Goal: Task Accomplishment & Management: Manage account settings

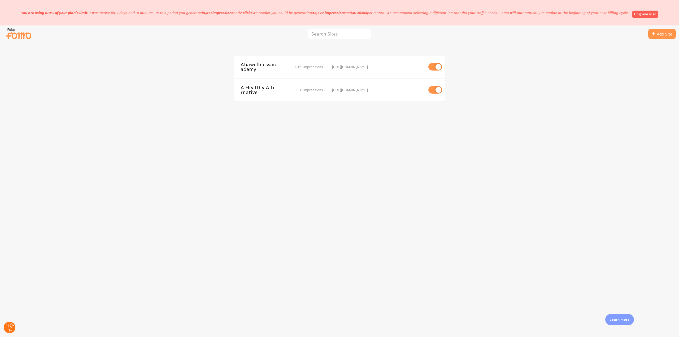
click at [10, 326] on icon at bounding box center [11, 325] width 3 height 3
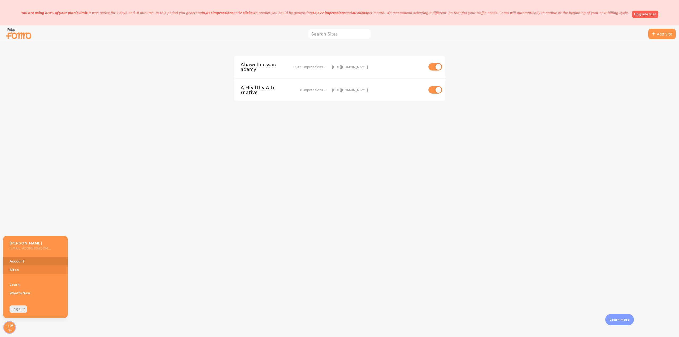
click at [19, 262] on link "Account" at bounding box center [35, 261] width 64 height 8
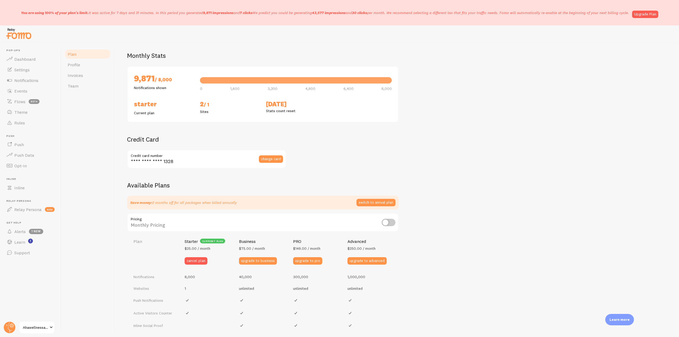
scroll to position [8, 0]
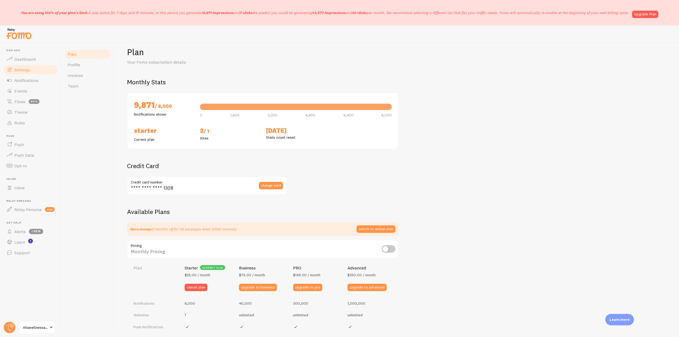
click at [28, 69] on span "Settings" at bounding box center [21, 69] width 15 height 5
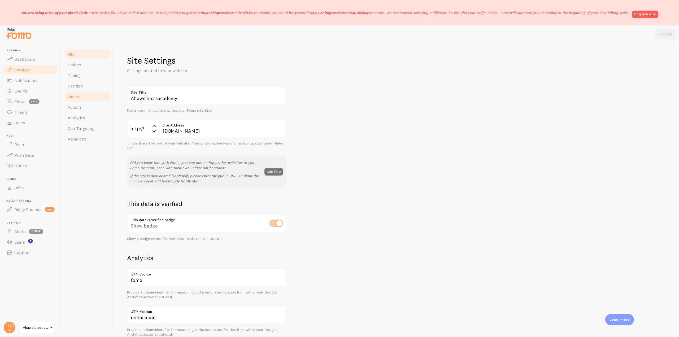
click at [80, 95] on link "Limits" at bounding box center [87, 96] width 46 height 11
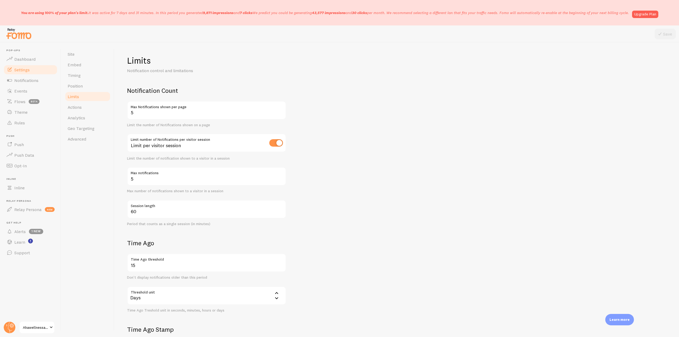
click at [20, 33] on img at bounding box center [19, 34] width 27 height 14
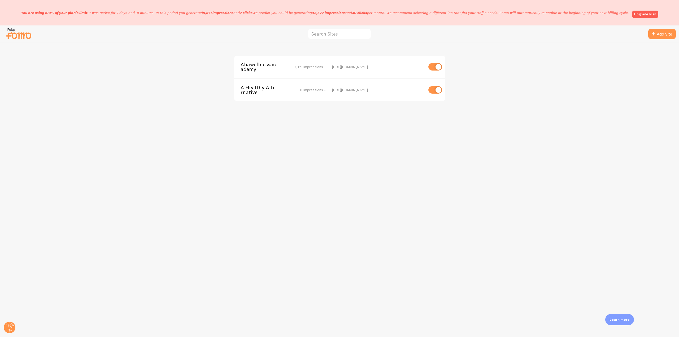
click at [252, 65] on span "Ahawellnessacademy" at bounding box center [261, 67] width 43 height 10
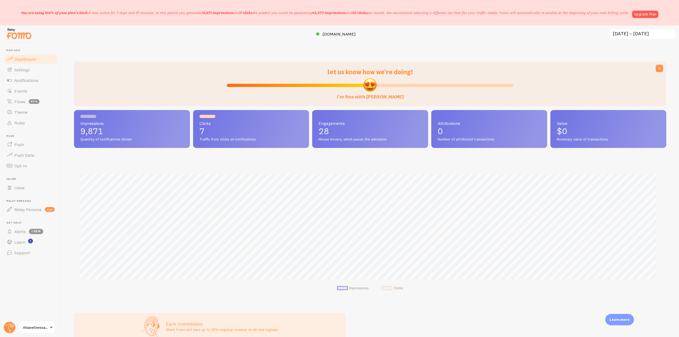
scroll to position [139, 588]
click at [29, 83] on link "Notifications" at bounding box center [30, 80] width 55 height 11
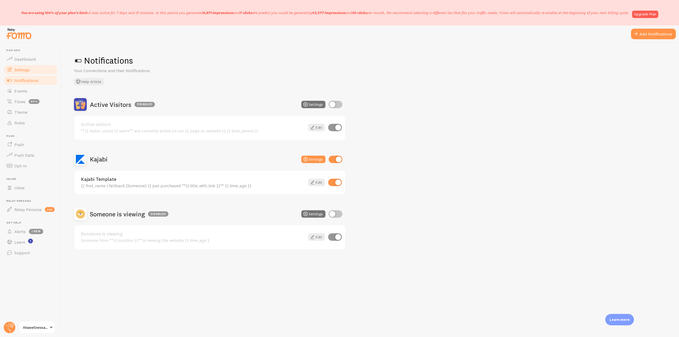
click at [30, 71] on span "Settings" at bounding box center [21, 69] width 15 height 5
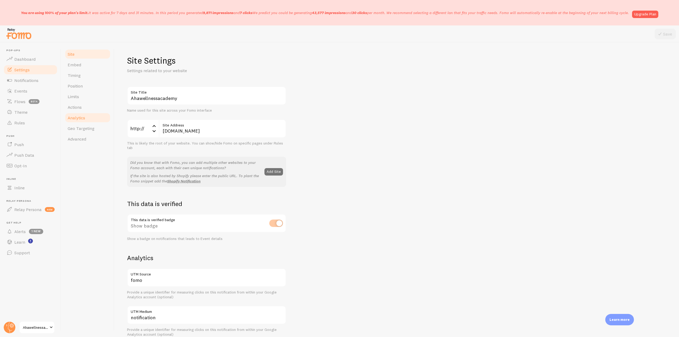
click at [76, 118] on span "Analytics" at bounding box center [76, 117] width 17 height 5
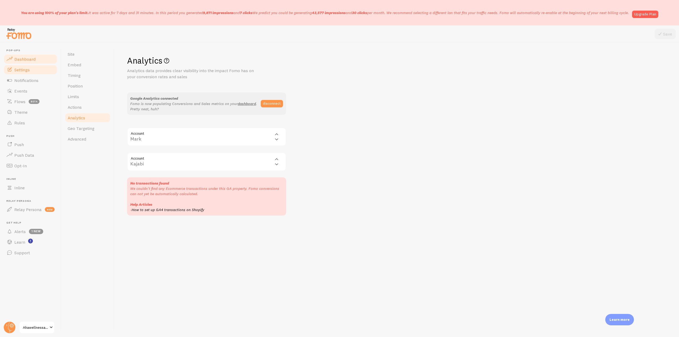
click at [37, 61] on link "Dashboard" at bounding box center [30, 59] width 55 height 11
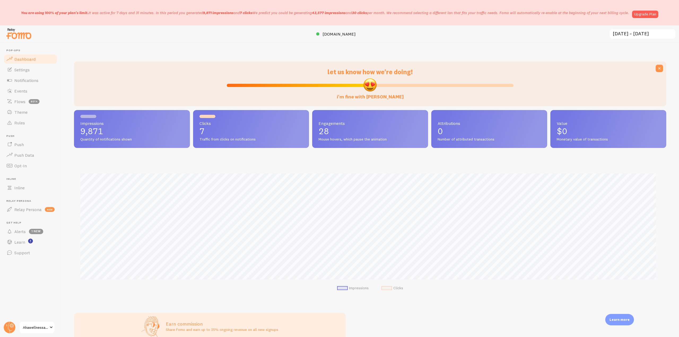
scroll to position [139, 588]
click at [31, 87] on link "Events" at bounding box center [30, 91] width 55 height 11
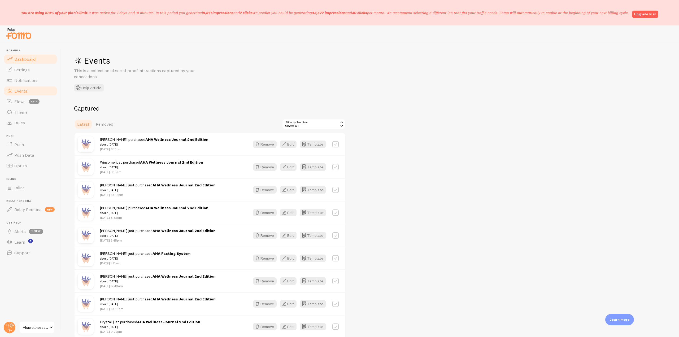
click at [34, 61] on span "Dashboard" at bounding box center [24, 58] width 21 height 5
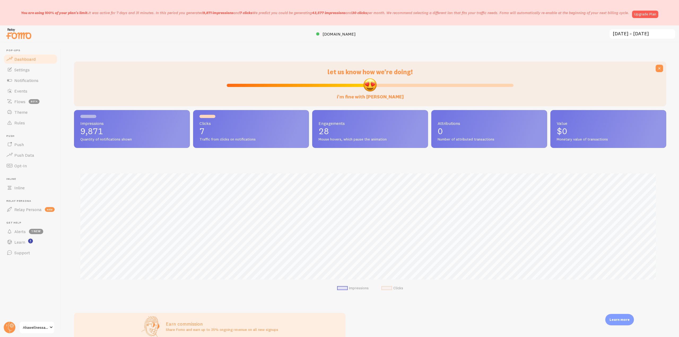
scroll to position [139, 588]
click at [46, 83] on link "Notifications" at bounding box center [30, 80] width 55 height 11
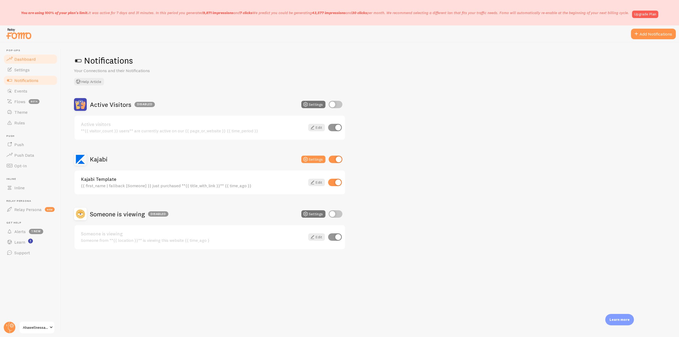
click at [38, 61] on link "Dashboard" at bounding box center [30, 59] width 55 height 11
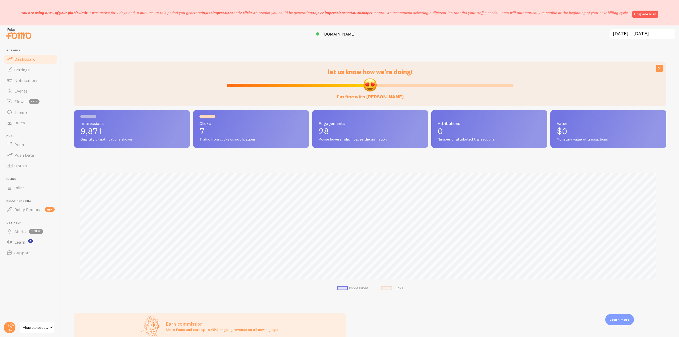
scroll to position [139, 588]
click at [322, 36] on span "[DOMAIN_NAME]" at bounding box center [338, 33] width 33 height 5
click at [10, 324] on icon at bounding box center [12, 325] width 4 height 4
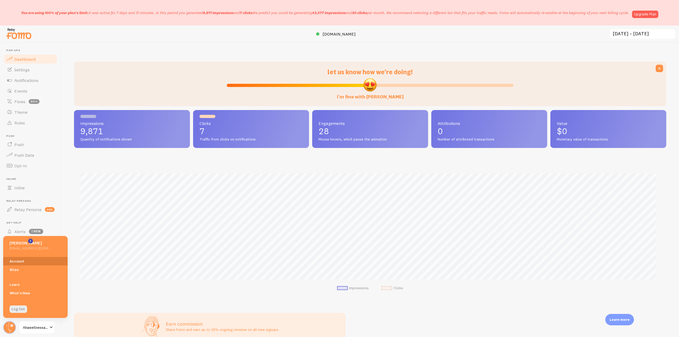
click at [24, 261] on link "Account" at bounding box center [35, 261] width 64 height 8
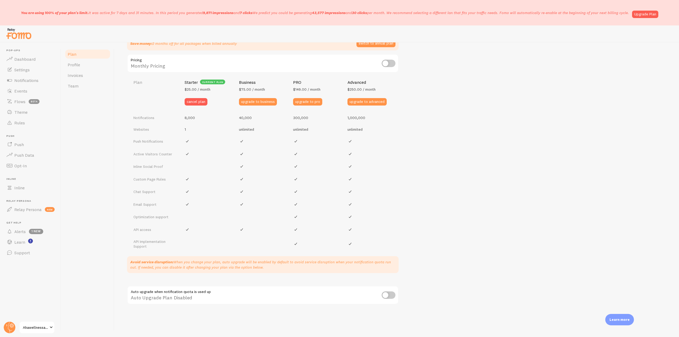
scroll to position [61, 0]
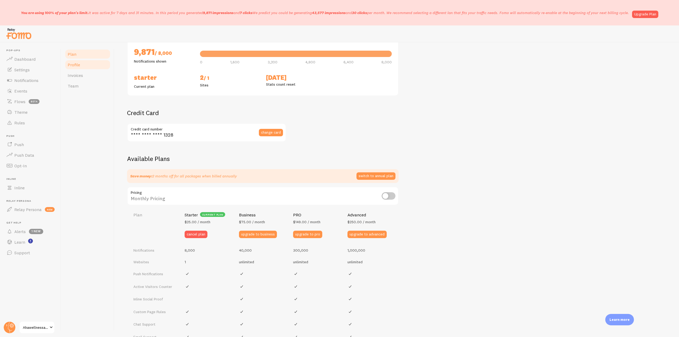
click at [76, 63] on span "Profile" at bounding box center [74, 64] width 12 height 5
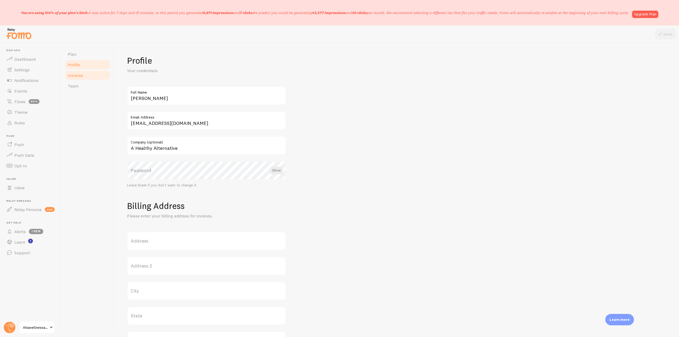
click at [79, 72] on link "Invoices" at bounding box center [87, 75] width 46 height 11
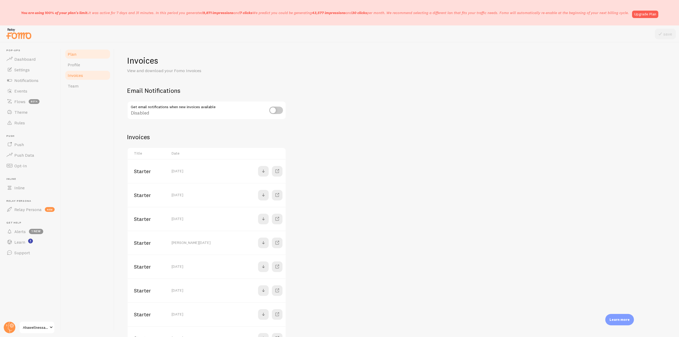
click at [74, 51] on link "Plan" at bounding box center [87, 54] width 46 height 11
